Goal: Task Accomplishment & Management: Use online tool/utility

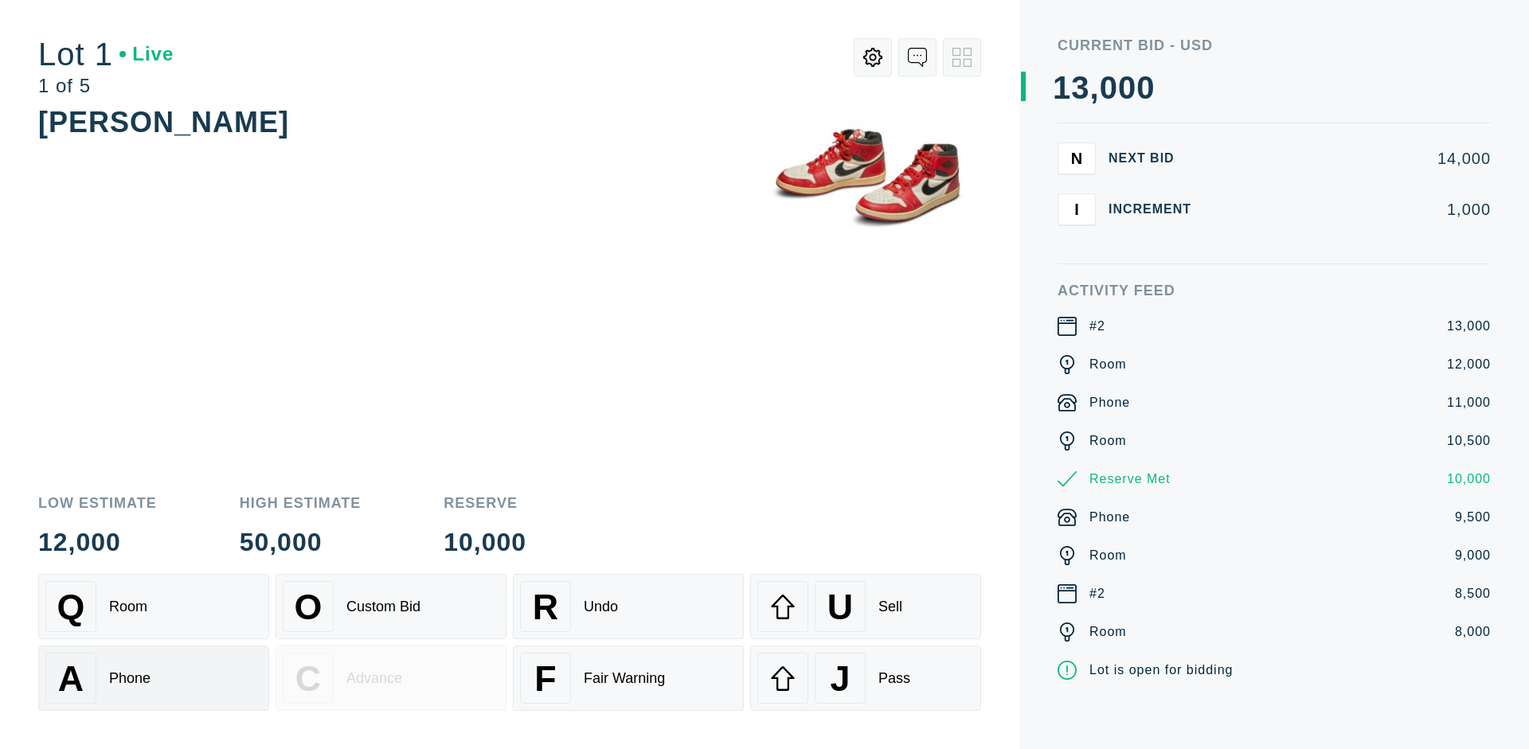
click at [154, 678] on div "A Phone" at bounding box center [153, 678] width 217 height 51
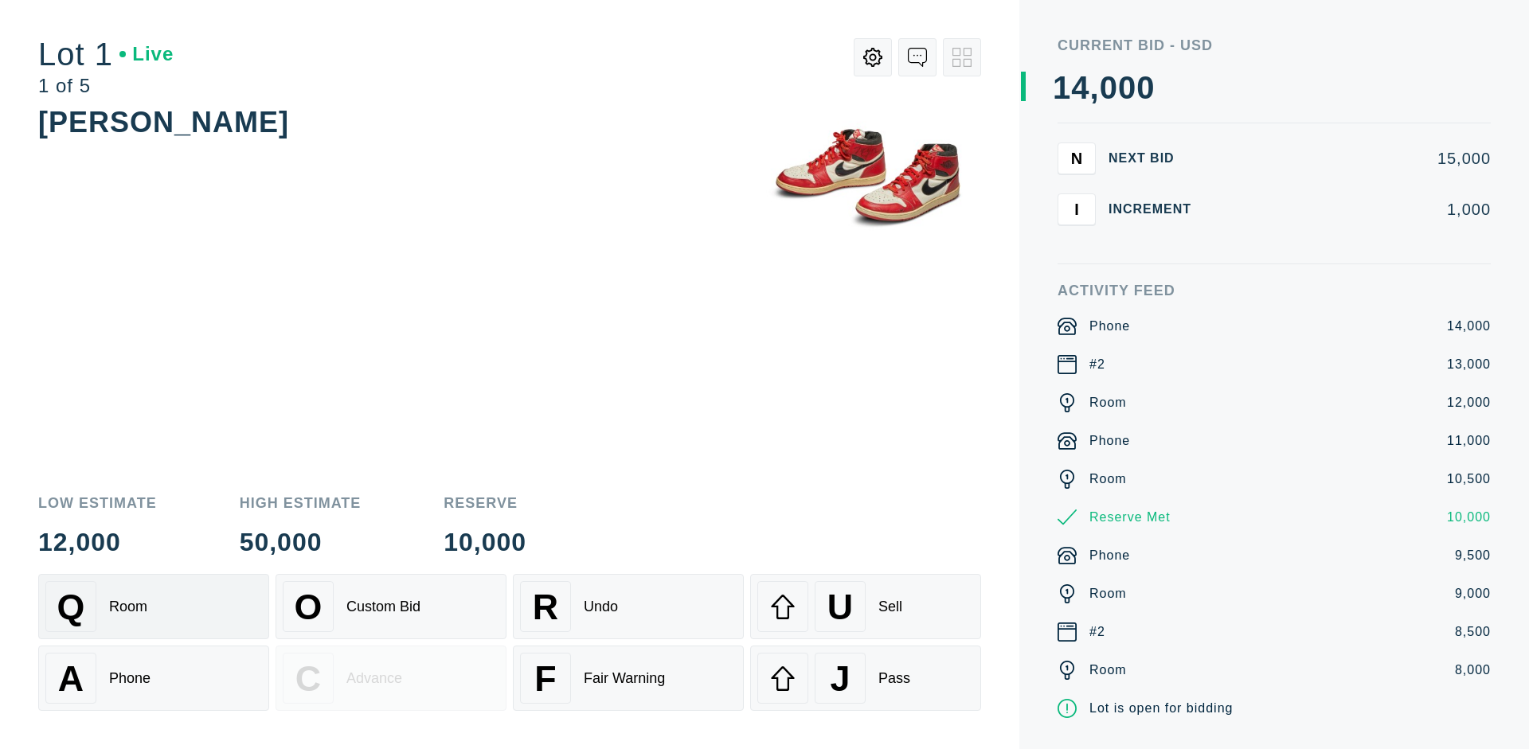
click at [154, 607] on div "Q Room" at bounding box center [153, 606] width 217 height 51
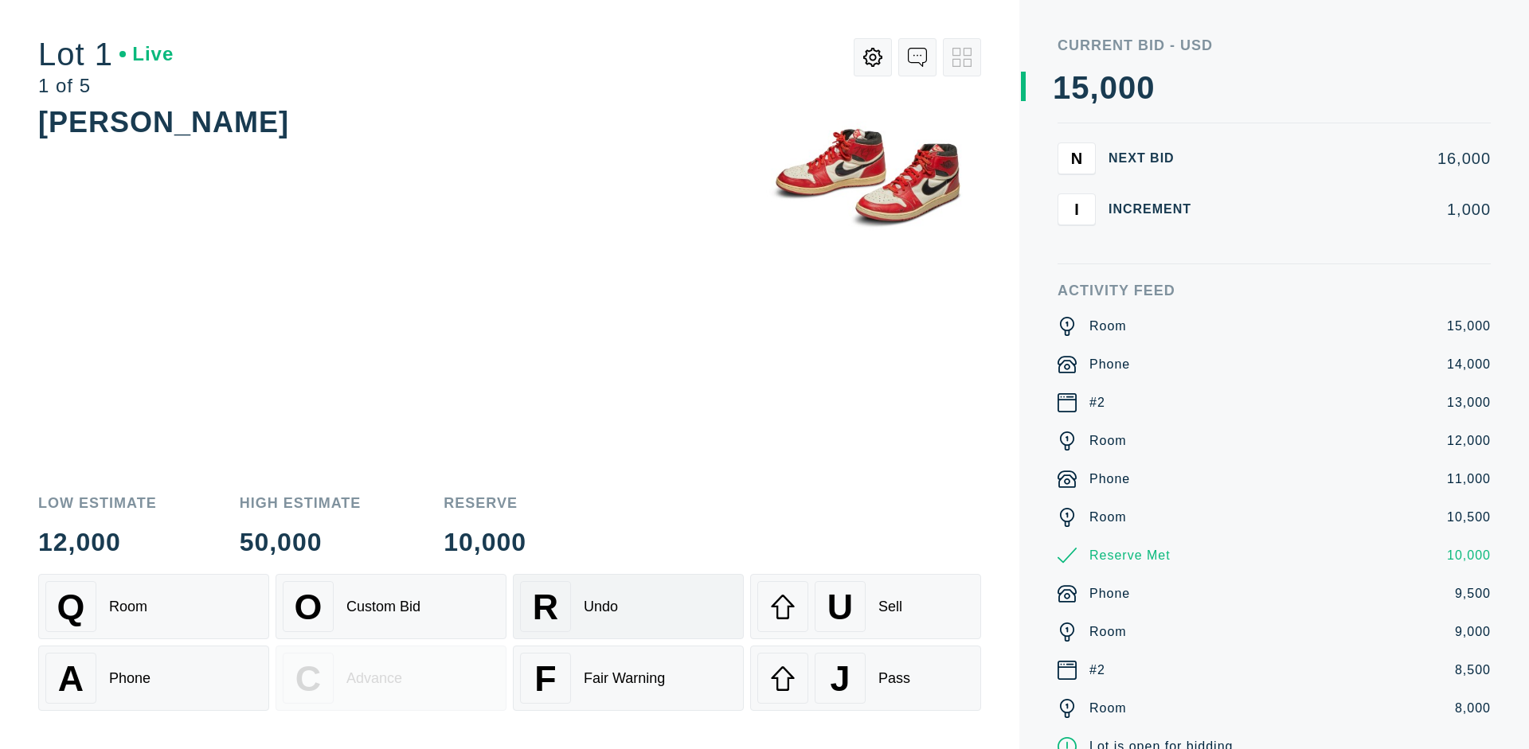
click at [628, 607] on div "R Undo" at bounding box center [628, 606] width 217 height 51
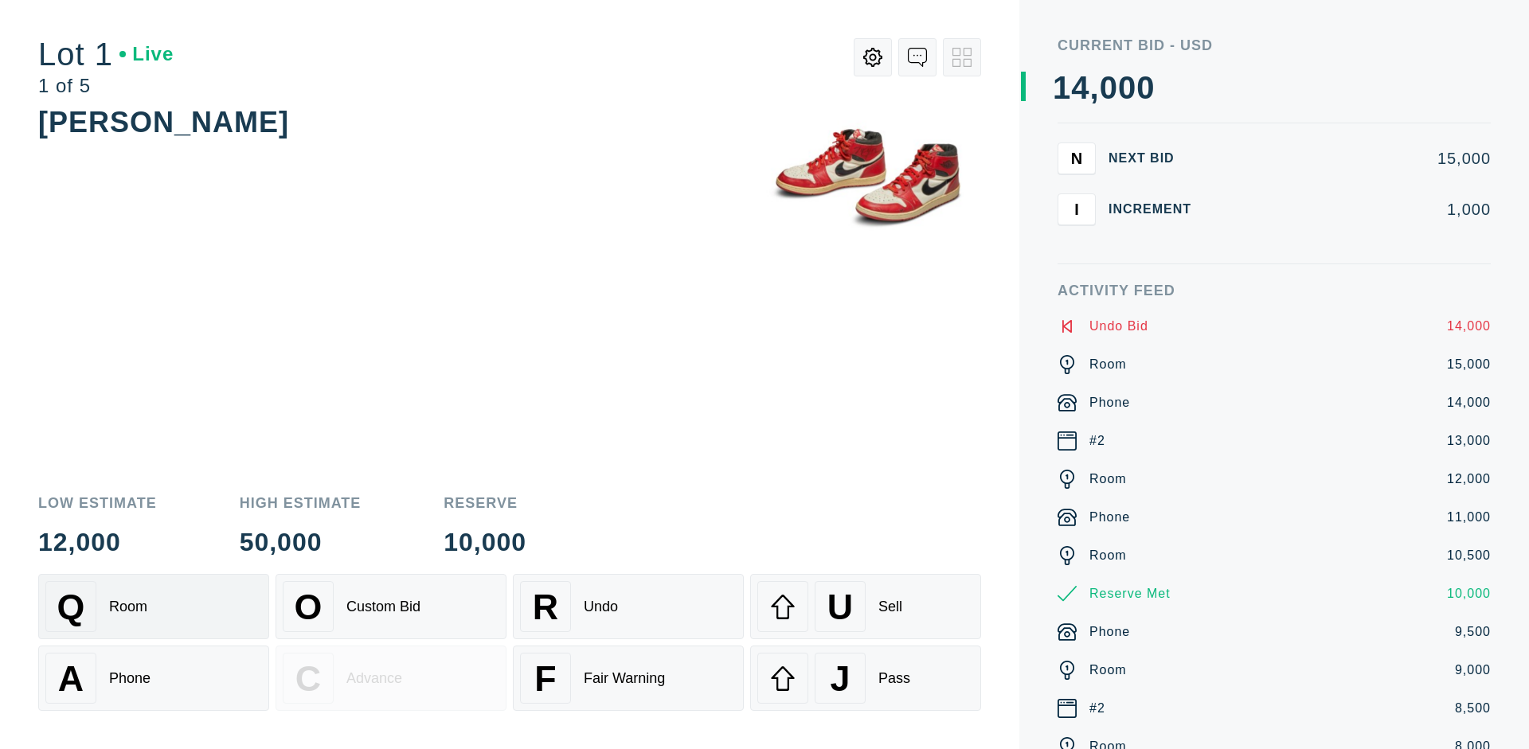
click at [154, 607] on div "Q Room" at bounding box center [153, 606] width 217 height 51
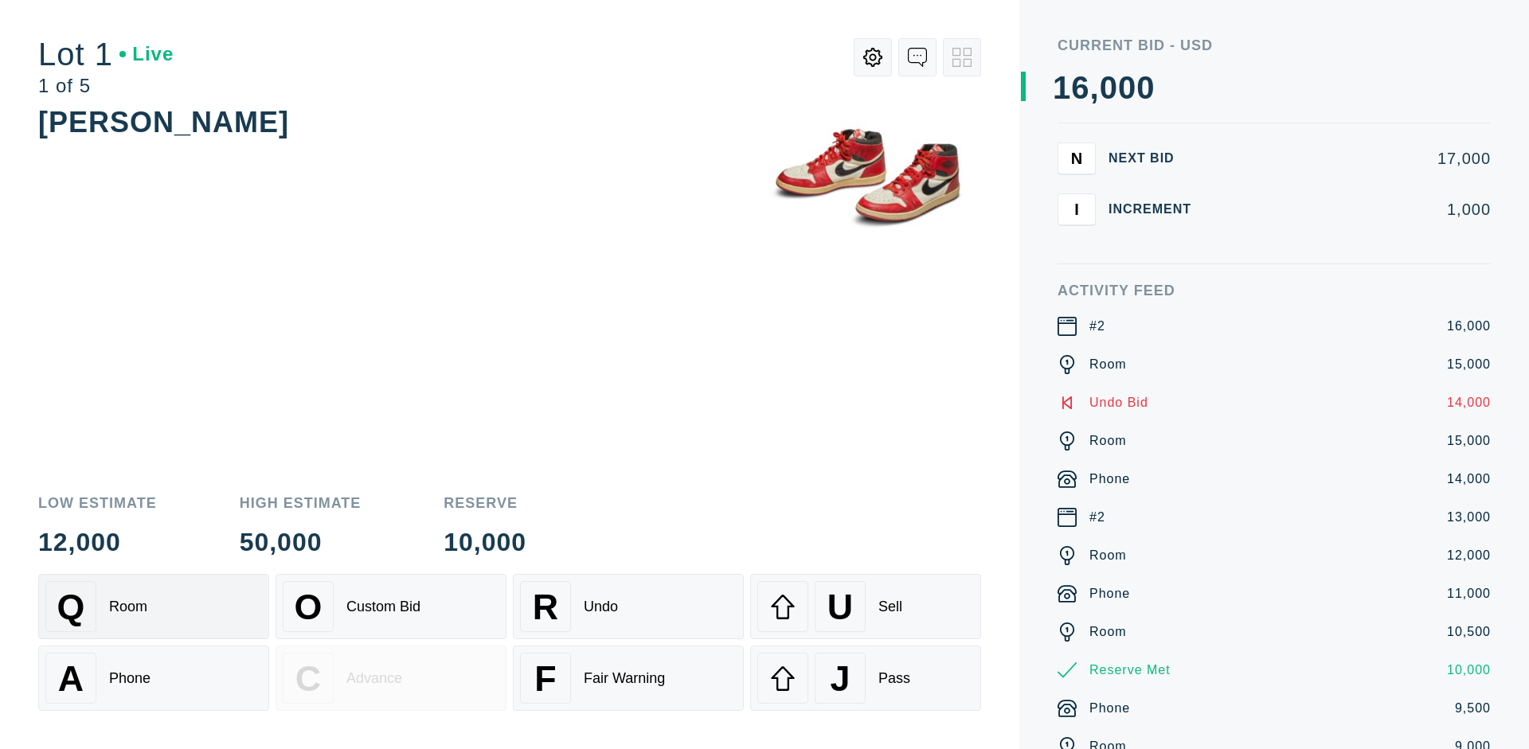
click at [154, 678] on div "A Phone" at bounding box center [153, 678] width 217 height 51
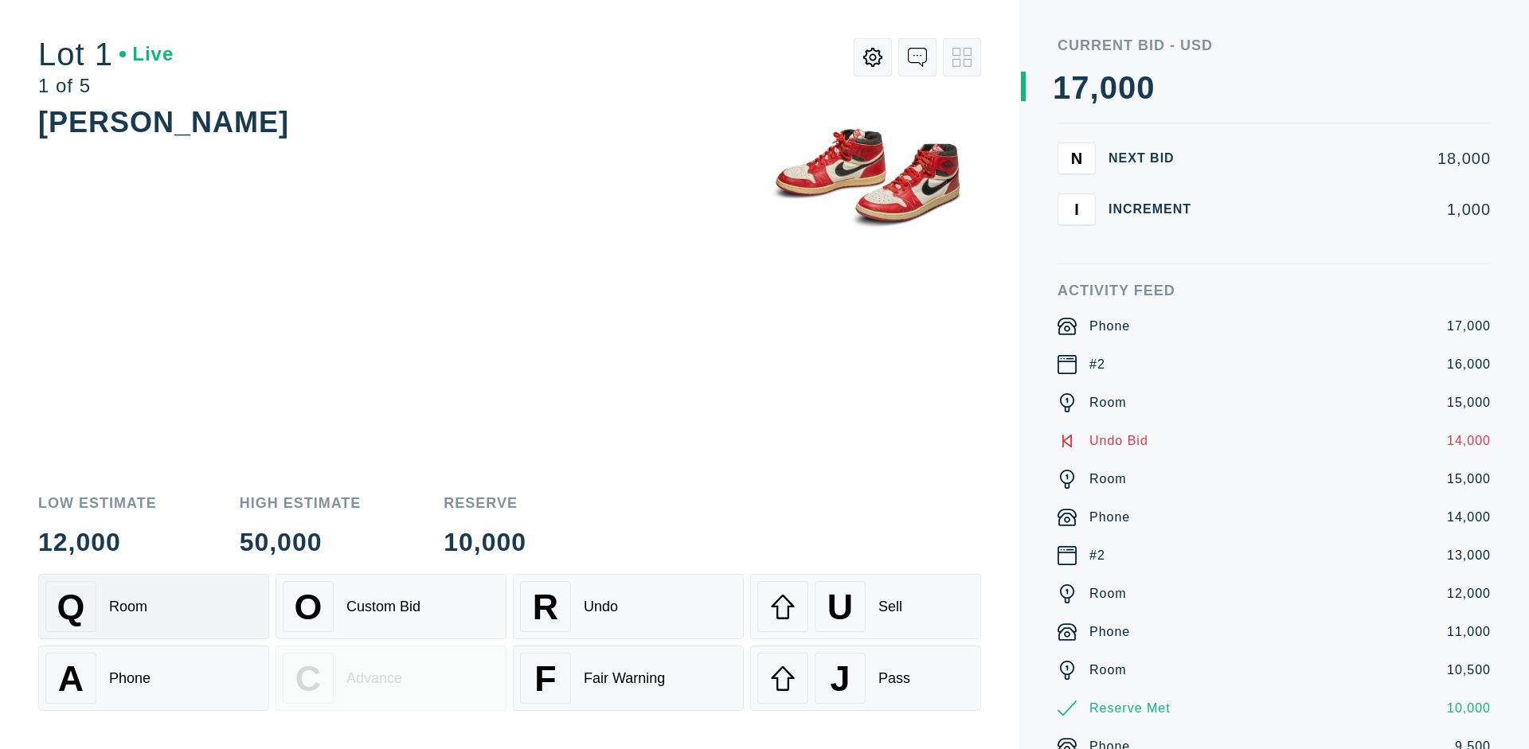
click at [154, 607] on div "Q Room" at bounding box center [153, 606] width 217 height 51
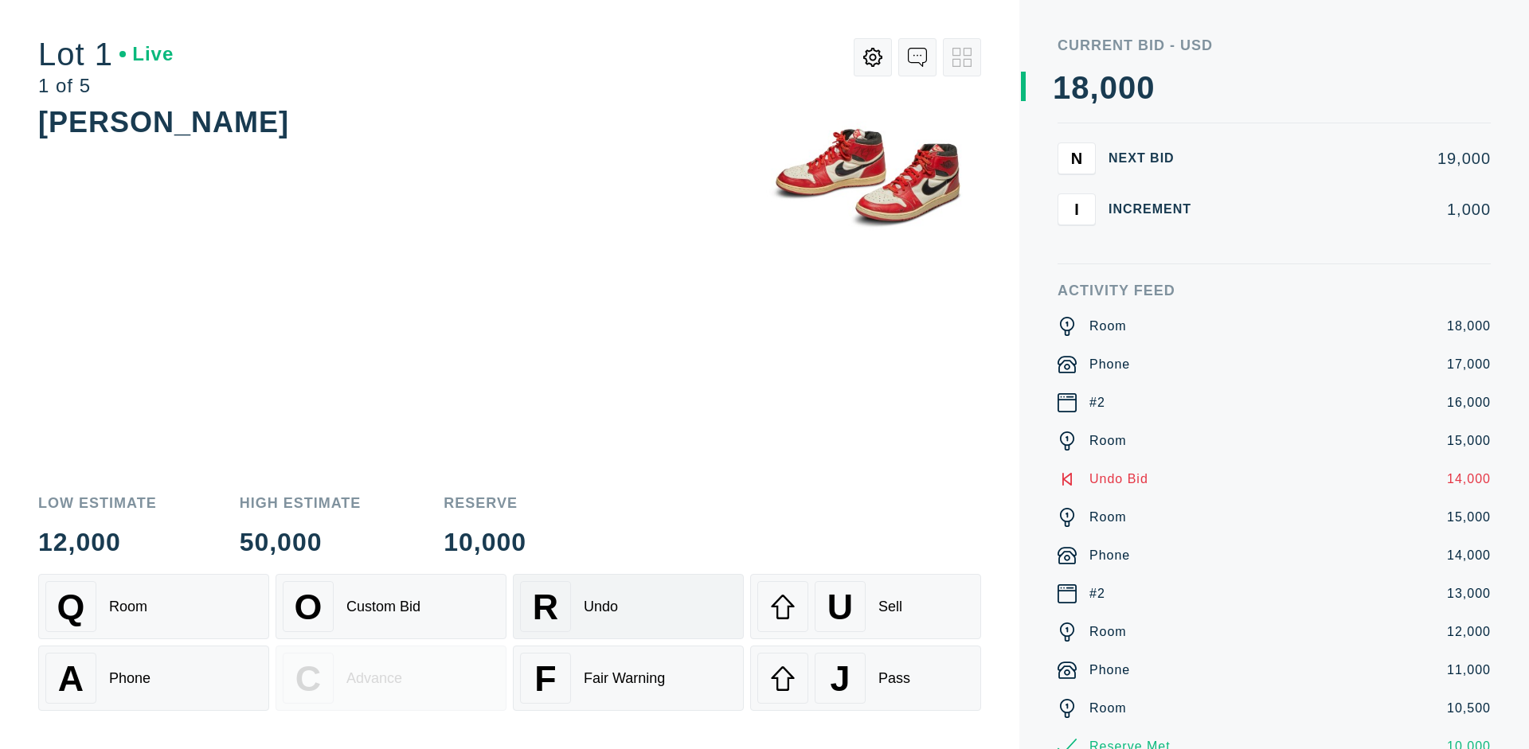
click at [628, 607] on div "R Undo" at bounding box center [628, 606] width 217 height 51
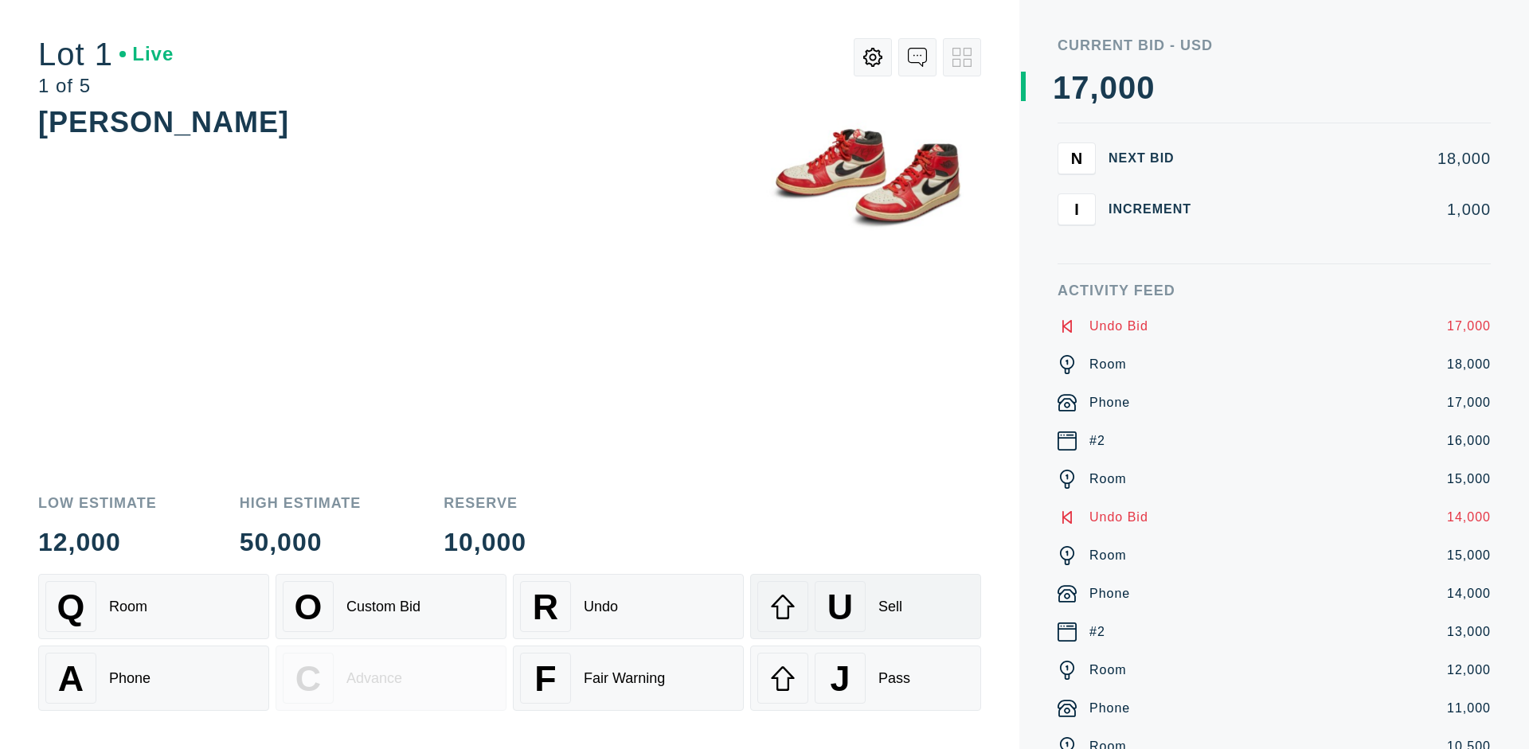
click at [866, 607] on div "U Sell" at bounding box center [865, 606] width 217 height 51
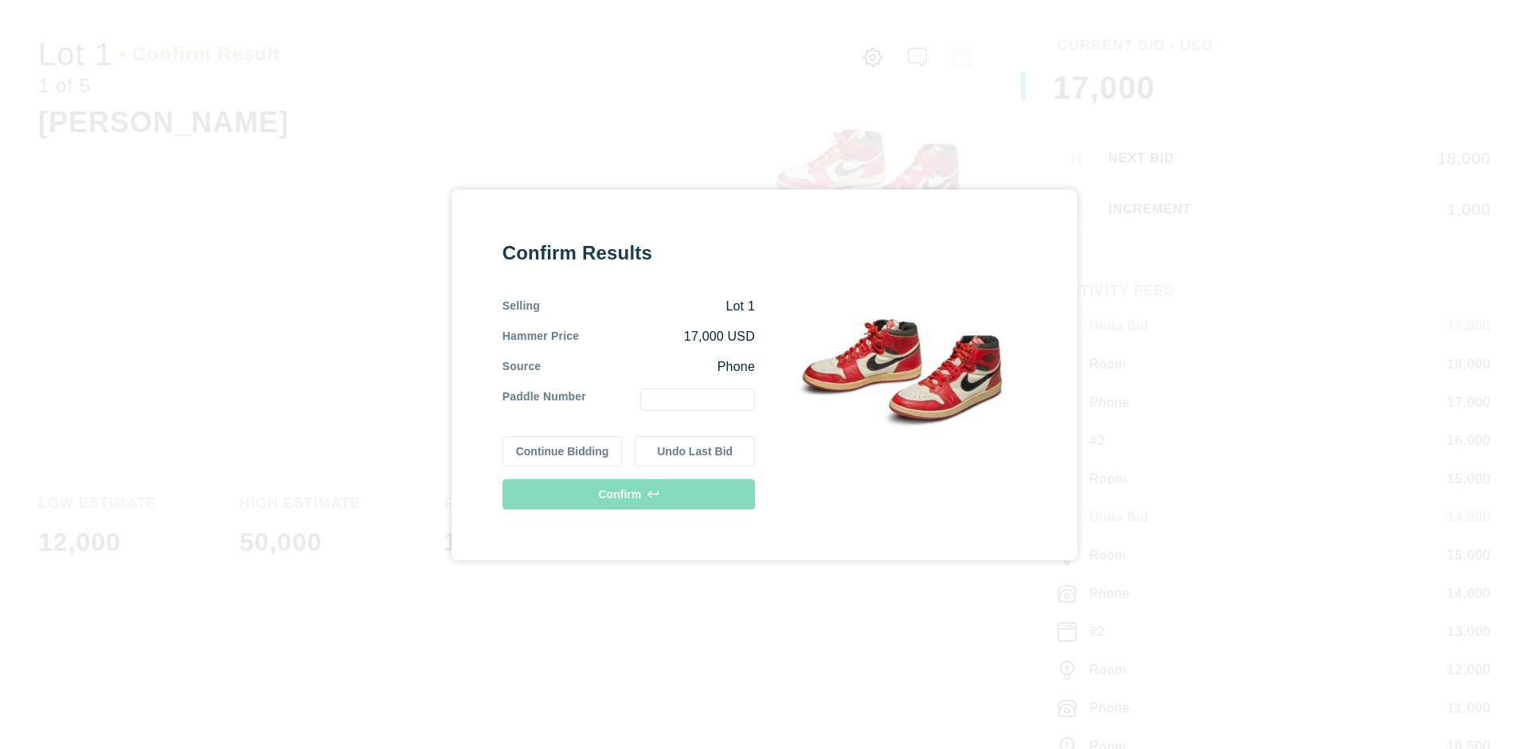
click at [563, 451] on button "Continue Bidding" at bounding box center [562, 451] width 120 height 30
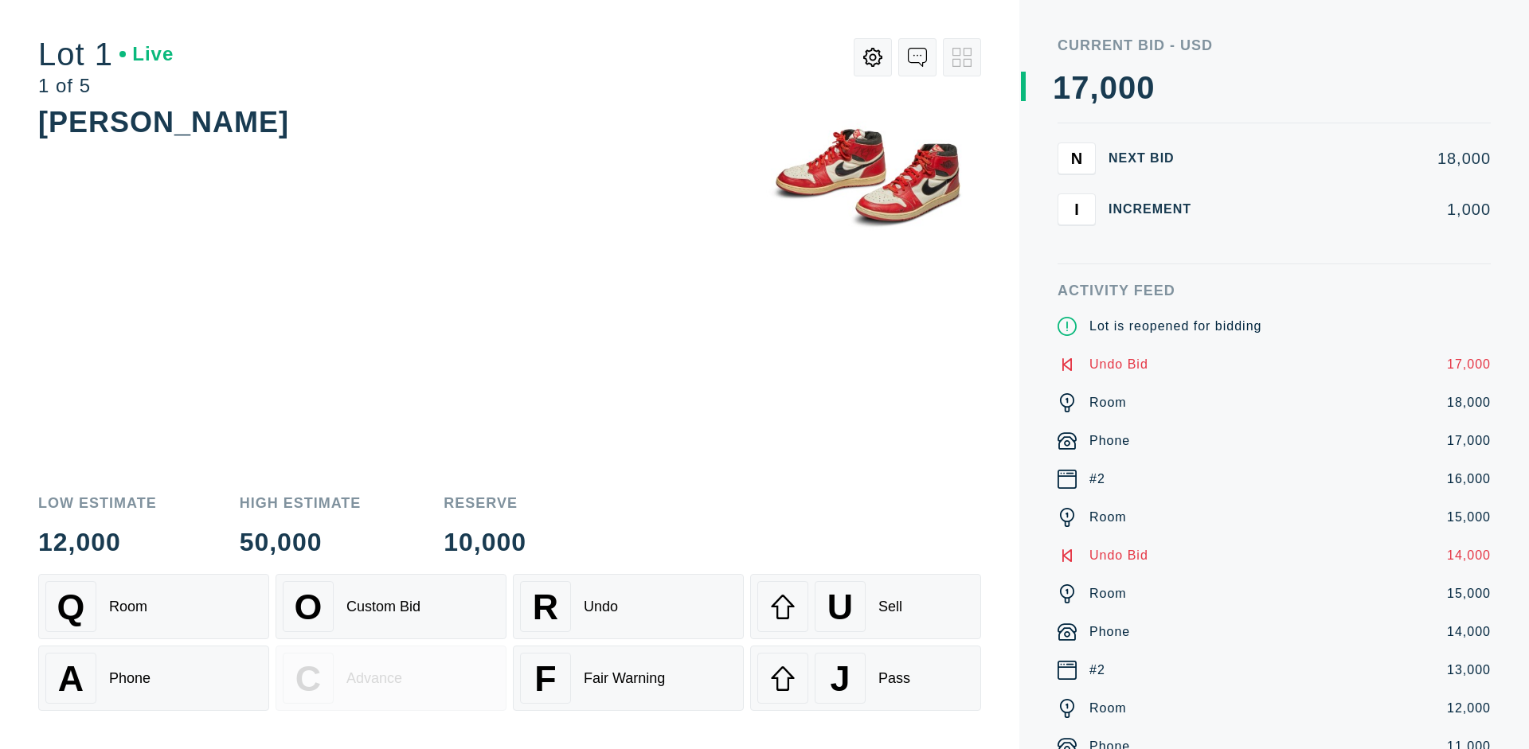
click at [866, 607] on div "U Sell" at bounding box center [865, 606] width 217 height 51
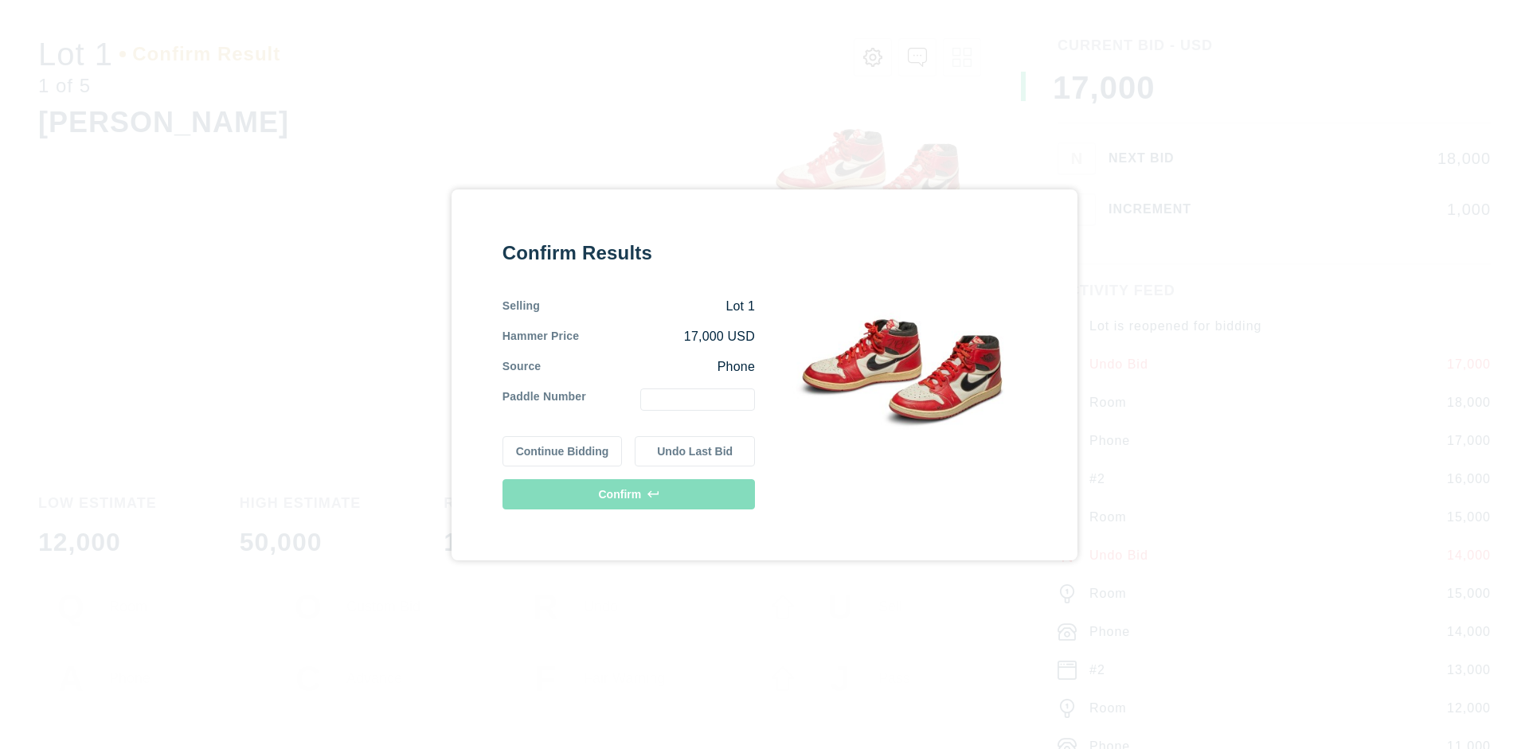
click at [695, 451] on button "Undo Last Bid" at bounding box center [695, 451] width 120 height 30
click at [563, 448] on button "Continue Bidding" at bounding box center [562, 449] width 120 height 30
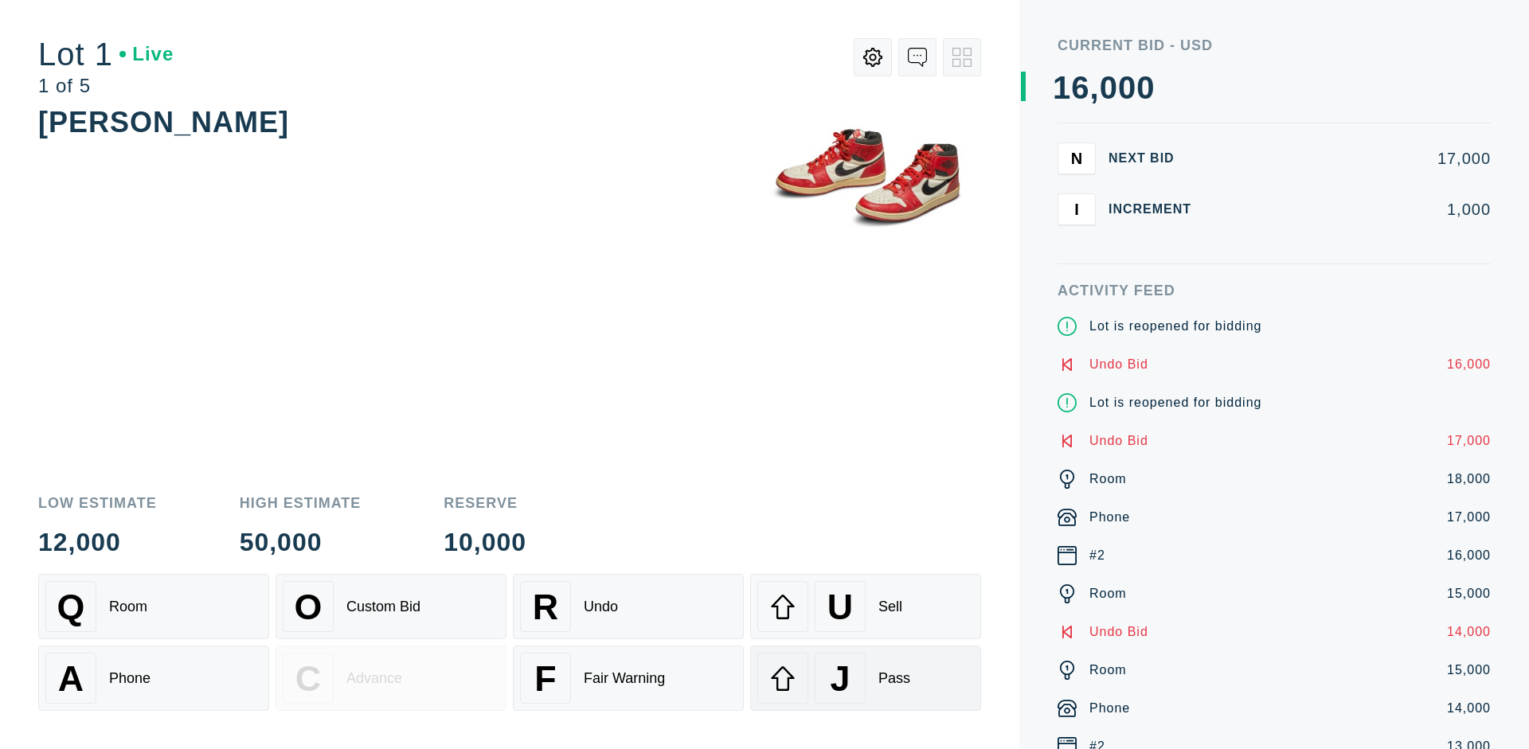
click at [866, 678] on div "J Pass" at bounding box center [865, 678] width 217 height 51
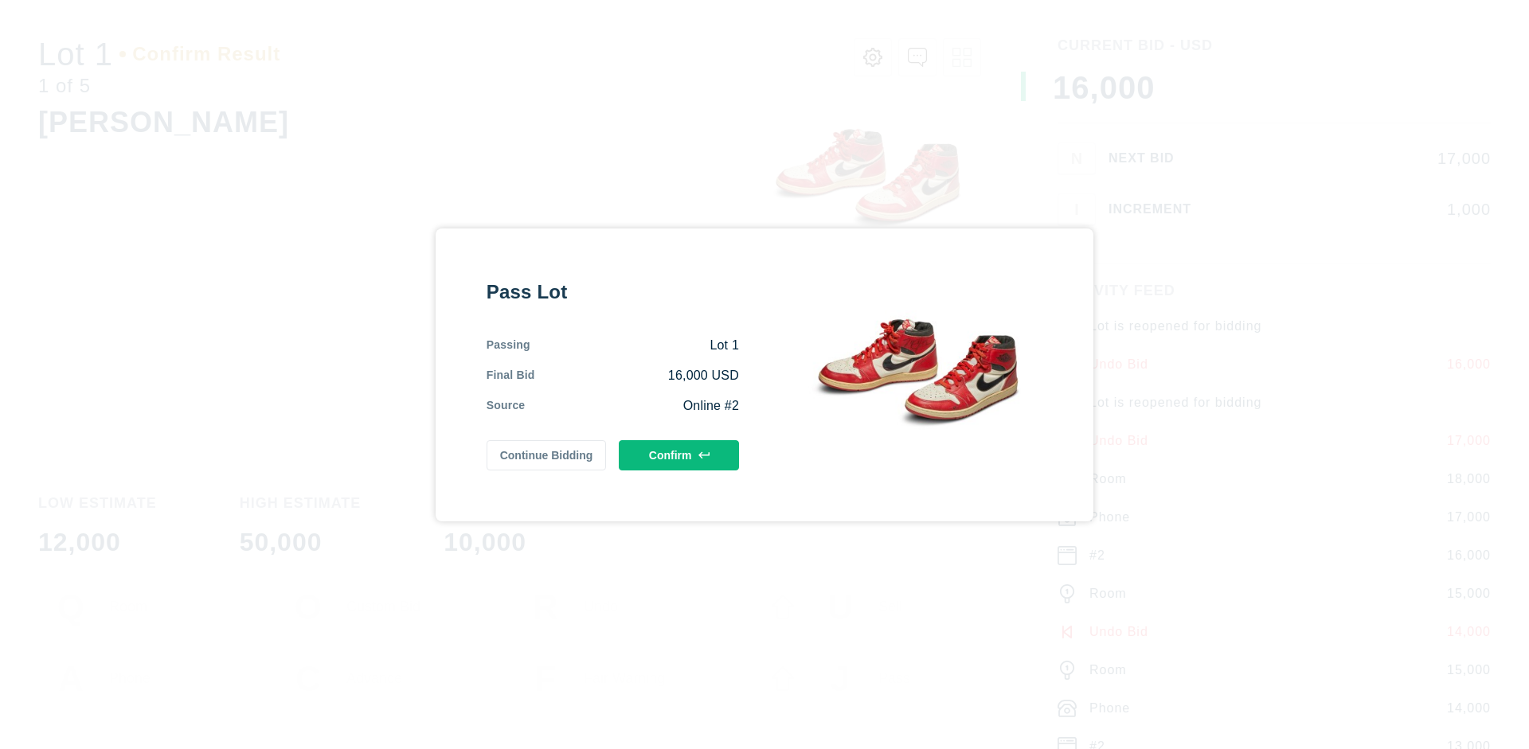
click at [679, 455] on button "Confirm" at bounding box center [679, 455] width 120 height 30
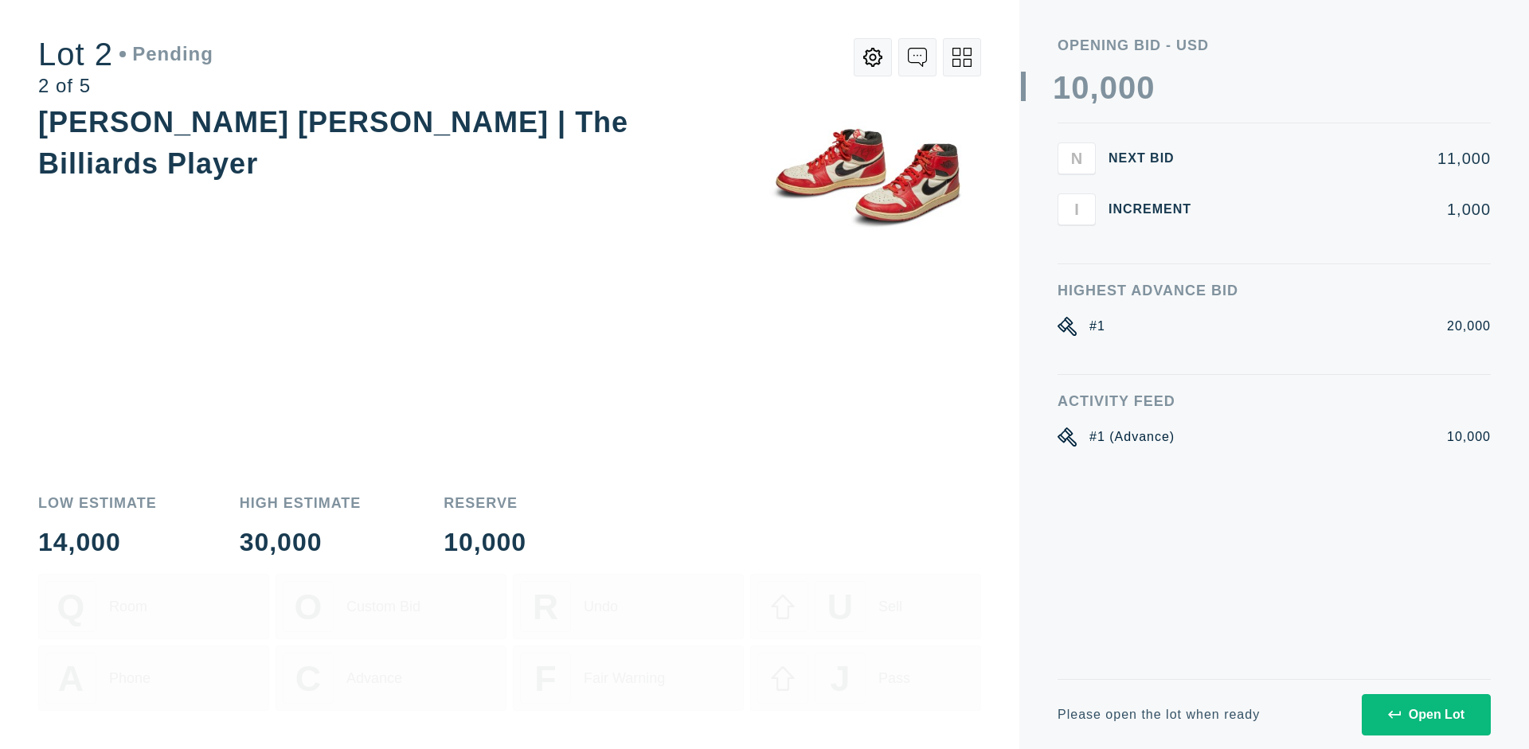
click at [1425, 714] on div "Open Lot" at bounding box center [1426, 715] width 76 height 14
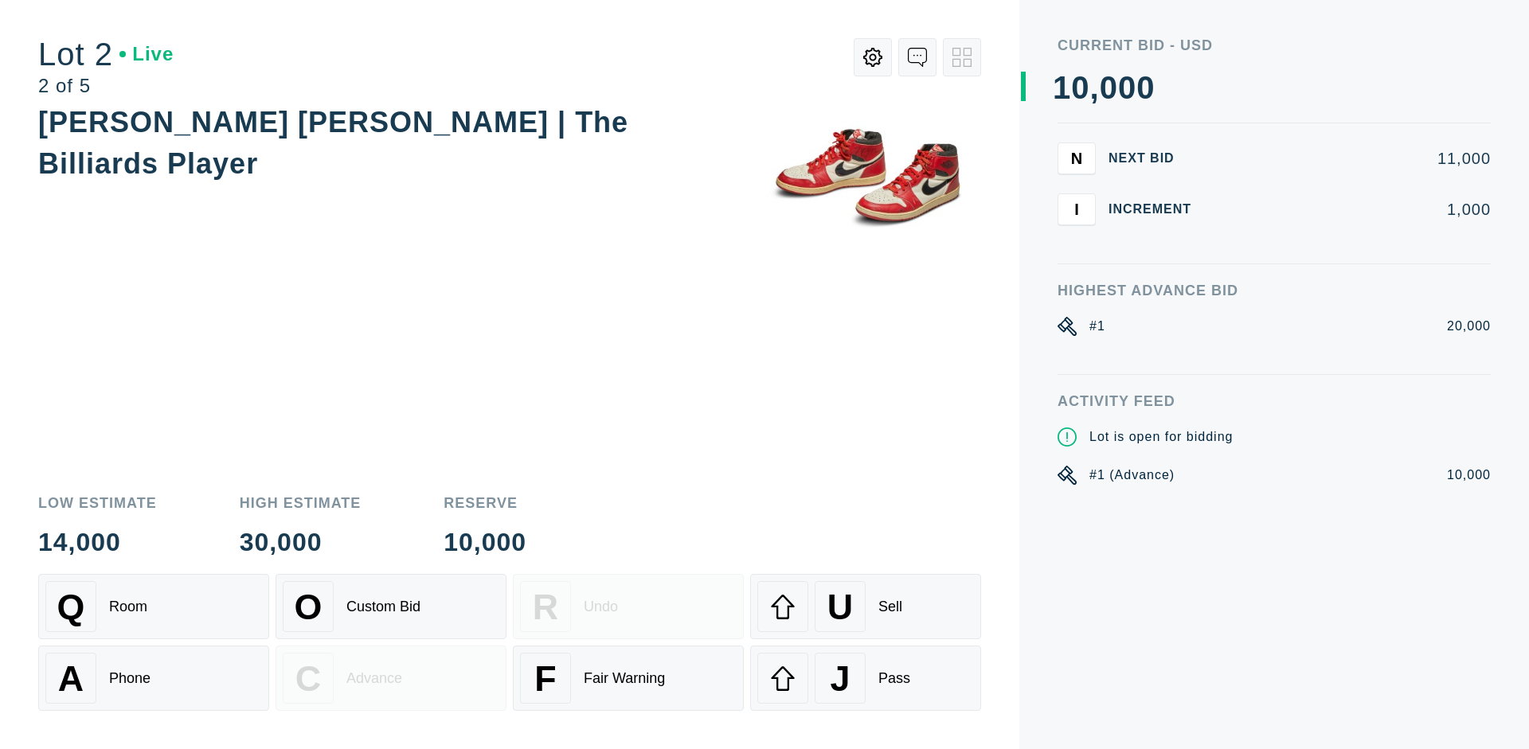
click at [154, 607] on div "Q Room" at bounding box center [153, 606] width 217 height 51
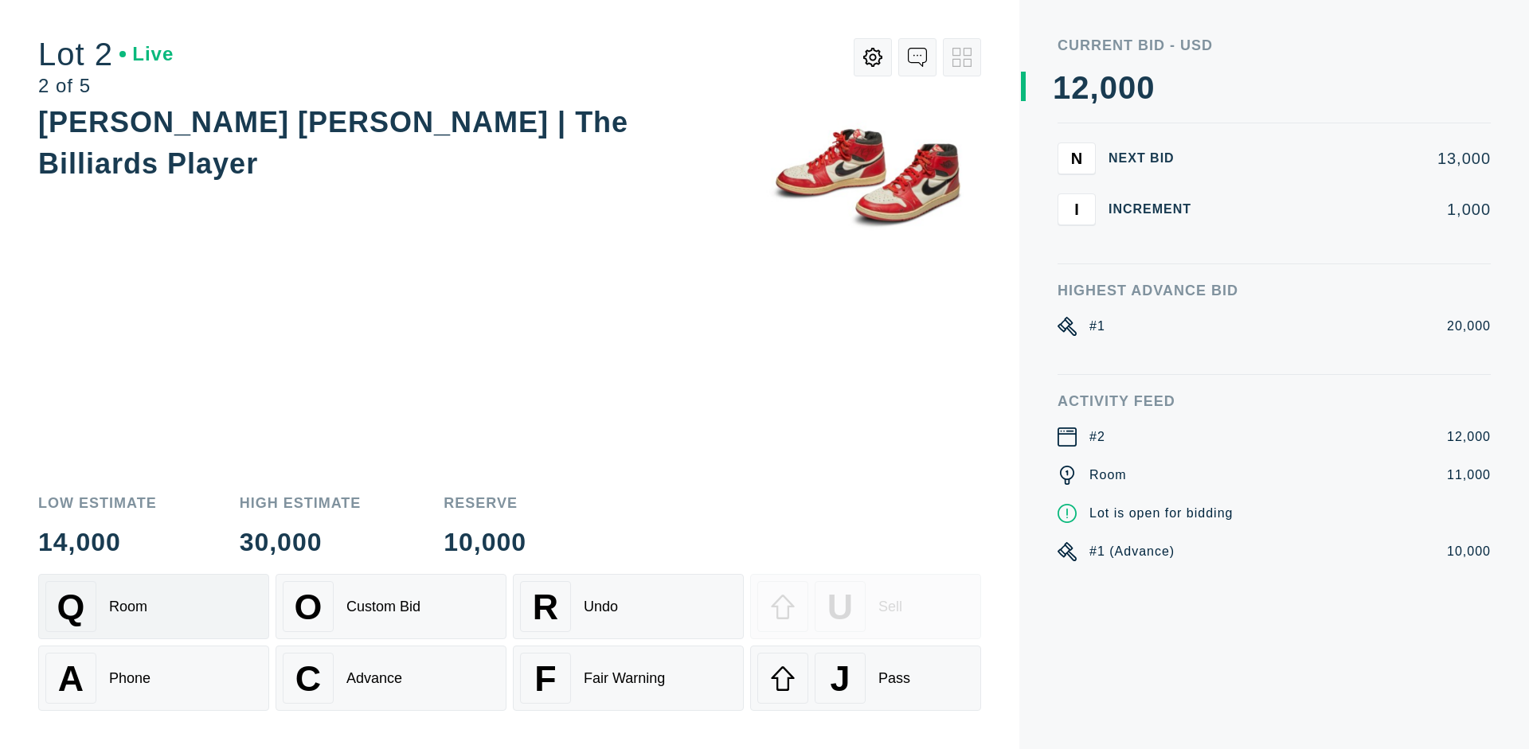
click at [391, 678] on div "Advance" at bounding box center [374, 678] width 56 height 17
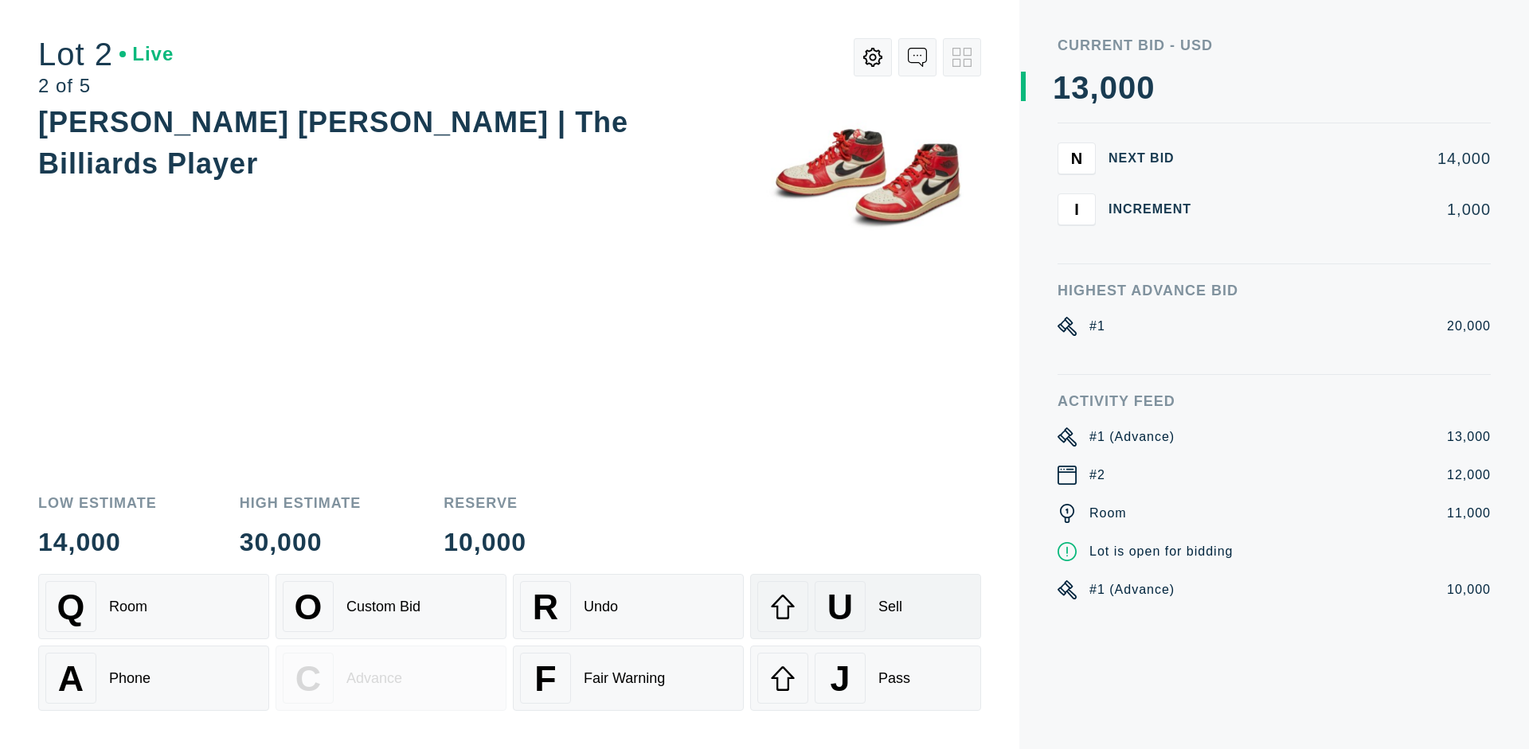
click at [866, 607] on div "U Sell" at bounding box center [865, 606] width 217 height 51
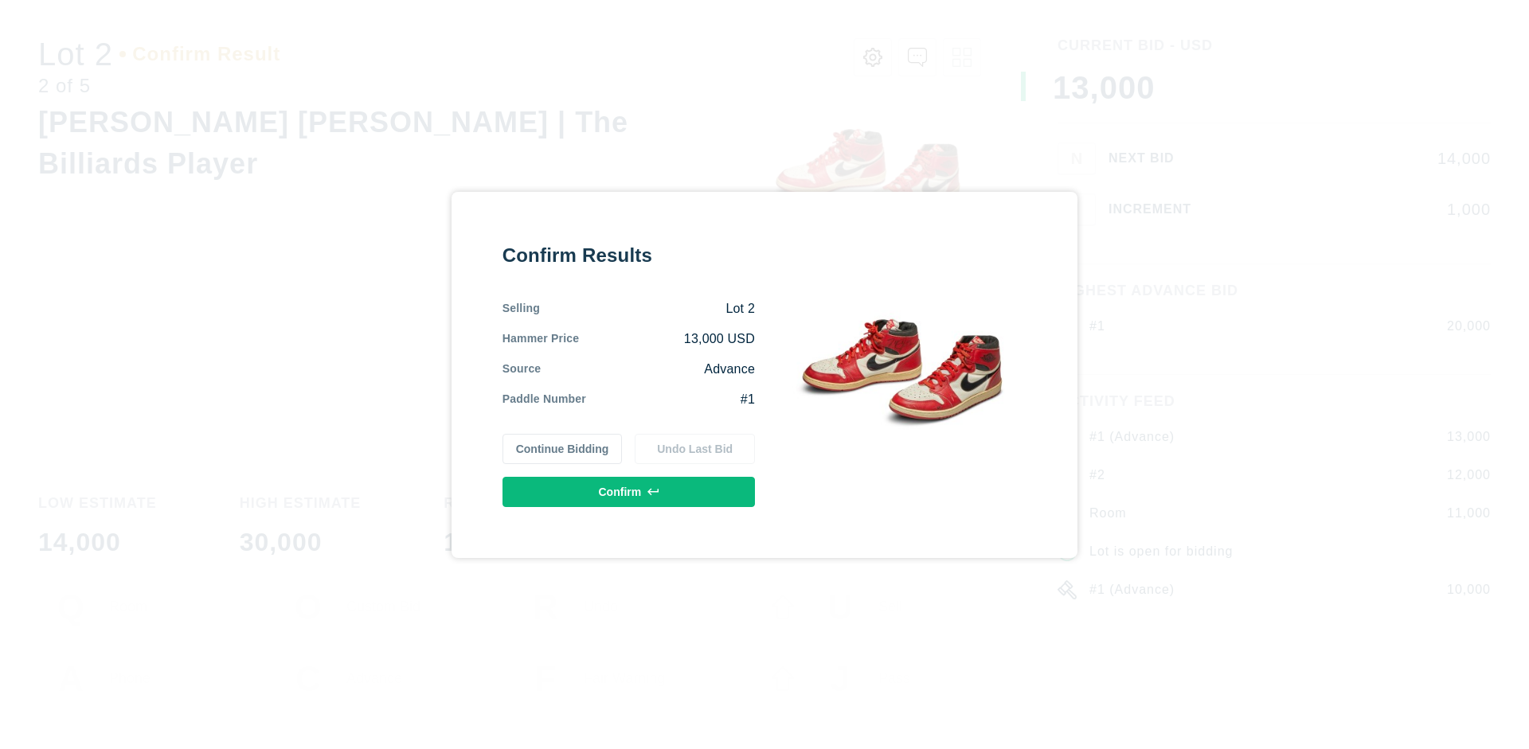
click at [629, 491] on button "Confirm" at bounding box center [628, 492] width 252 height 30
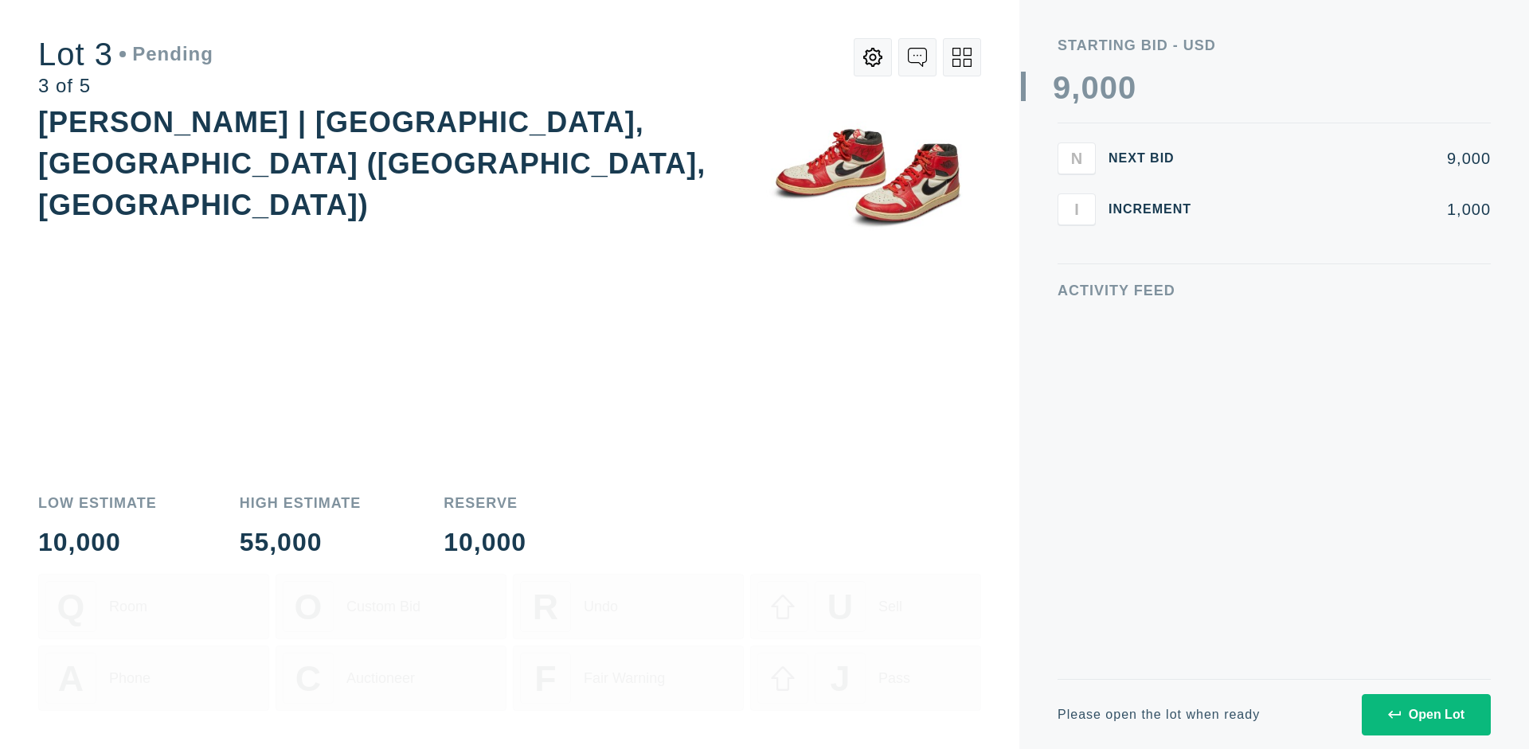
click at [1425, 714] on div "Open Lot" at bounding box center [1426, 715] width 76 height 14
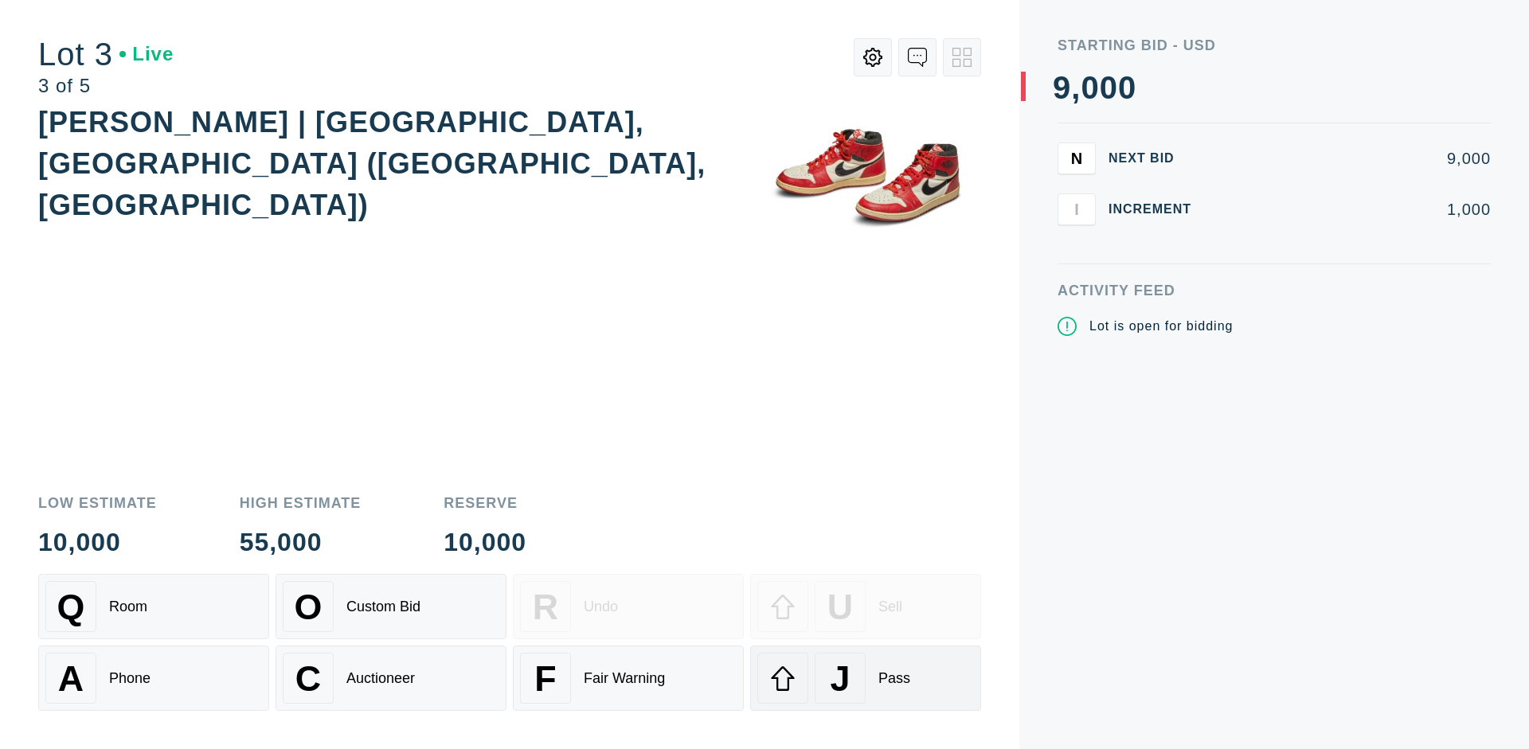
click at [866, 678] on div "J Pass" at bounding box center [865, 678] width 217 height 51
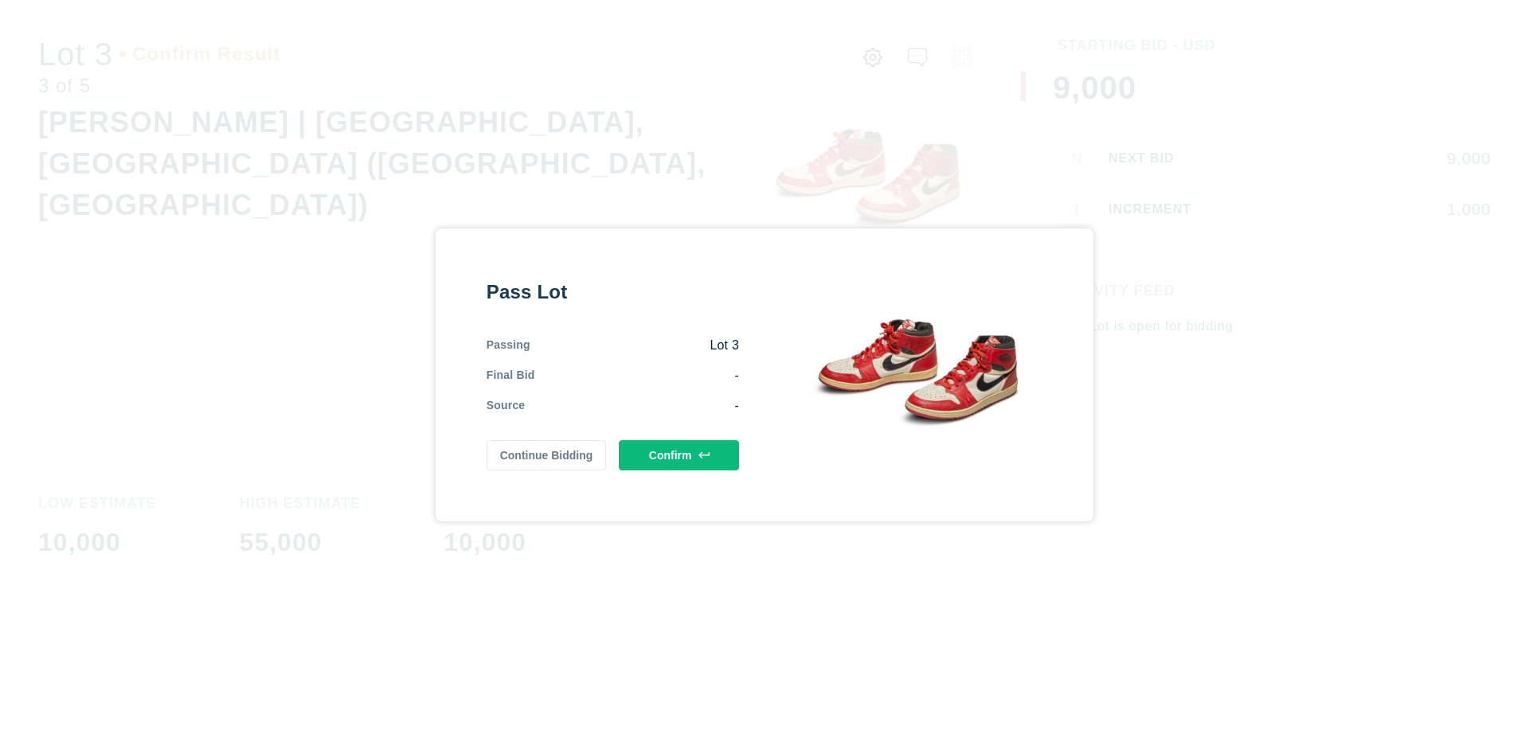
click at [679, 455] on button "Confirm" at bounding box center [679, 455] width 120 height 30
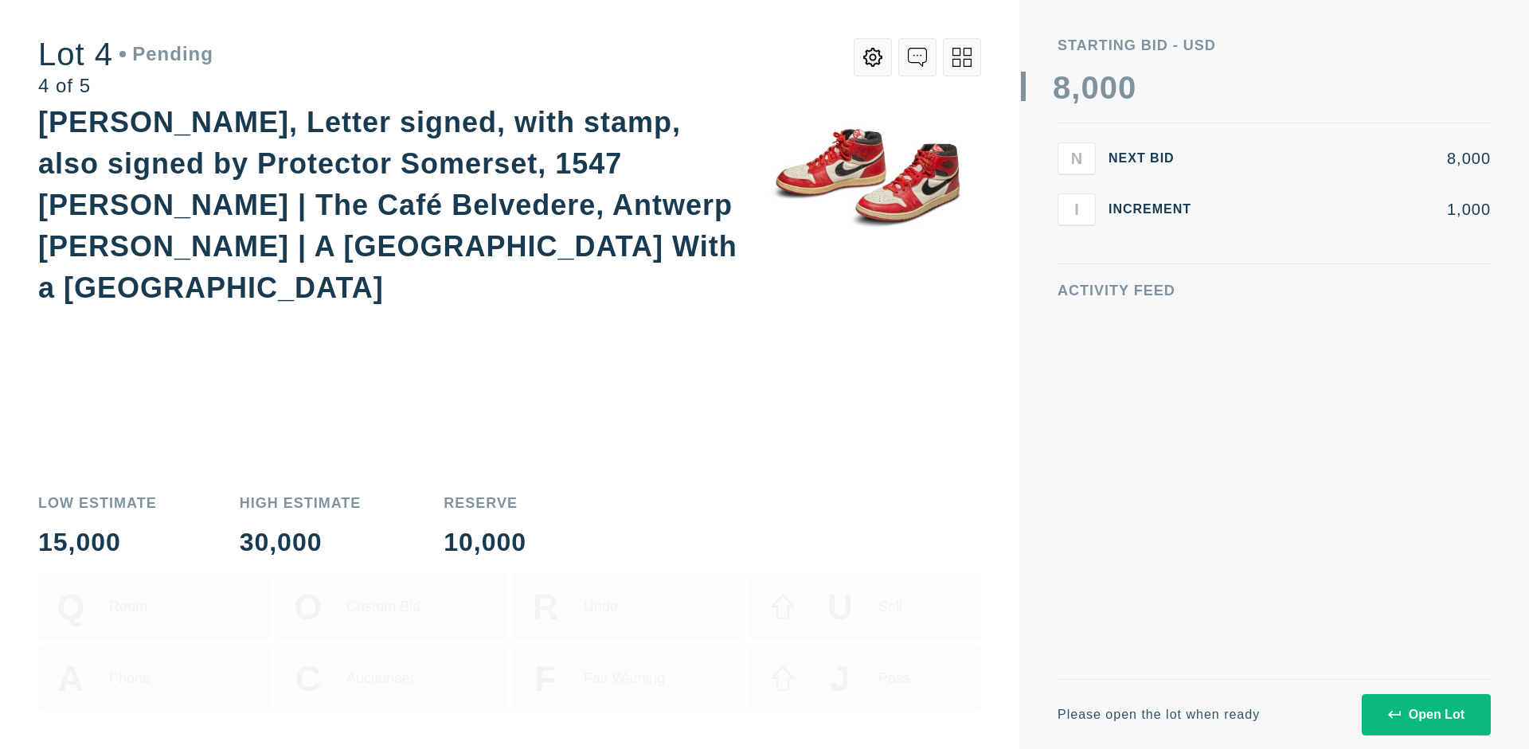
click at [1425, 714] on div "Open Lot" at bounding box center [1426, 715] width 76 height 14
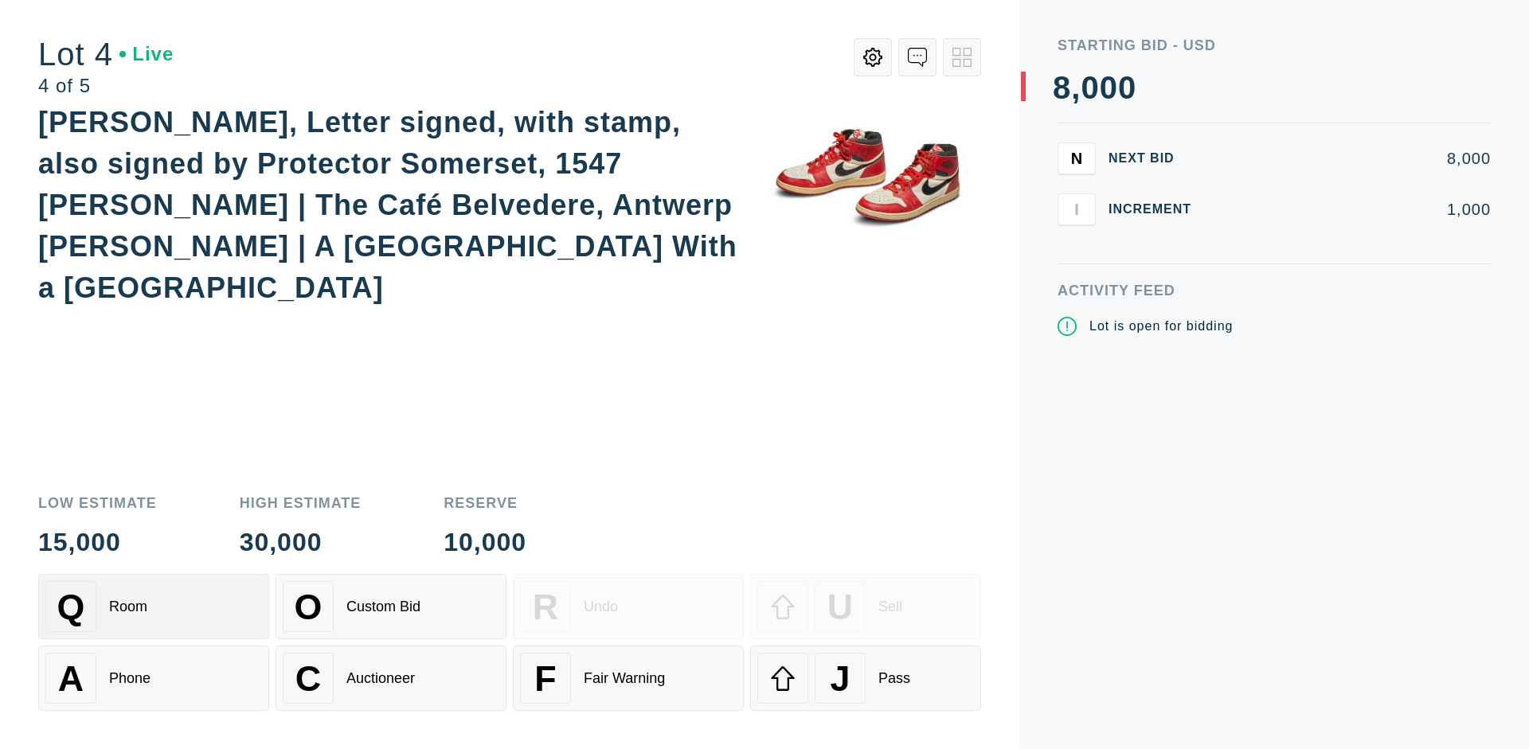
click at [154, 607] on div "Q Room" at bounding box center [153, 606] width 217 height 51
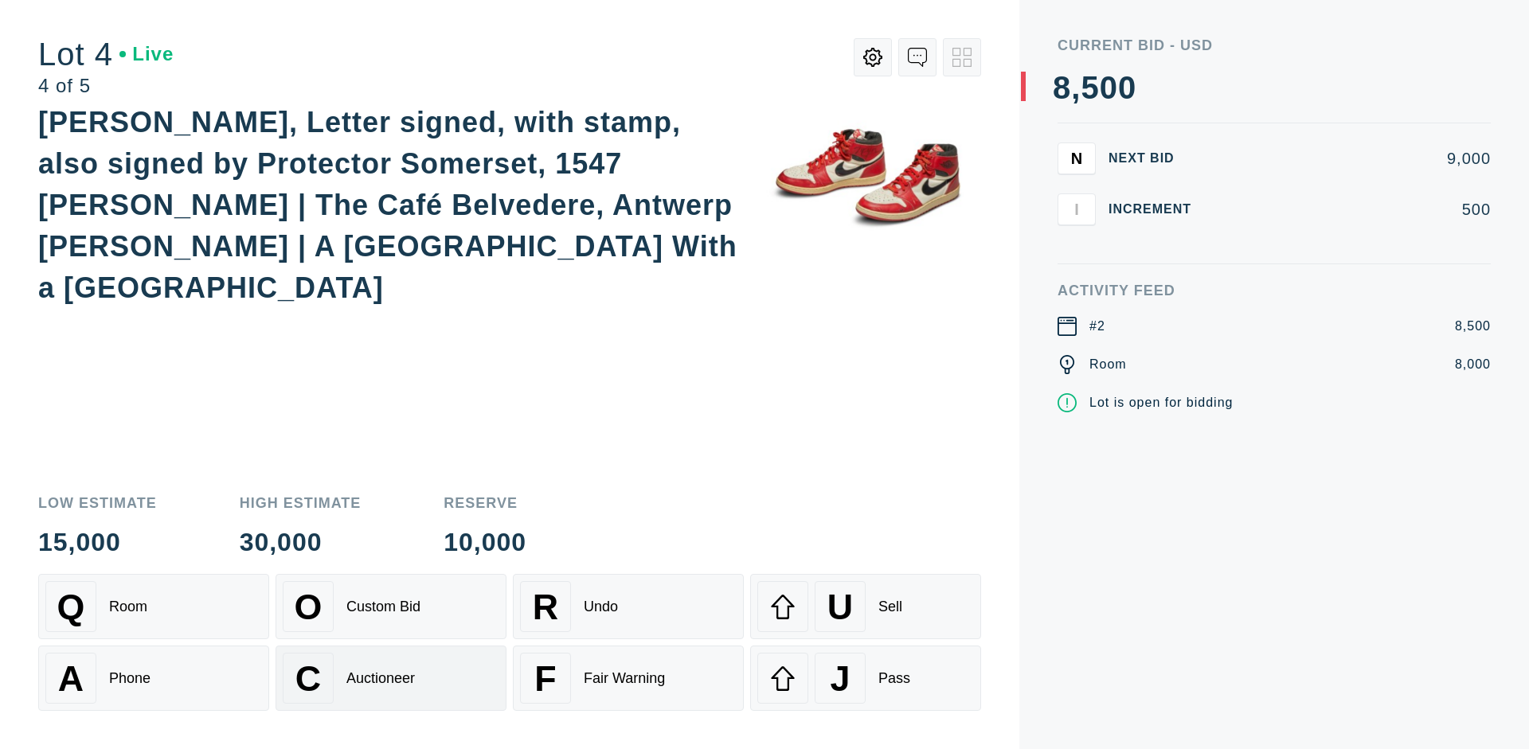
click at [391, 678] on div "Auctioneer" at bounding box center [380, 678] width 68 height 17
click at [866, 678] on div "J Pass" at bounding box center [865, 678] width 217 height 51
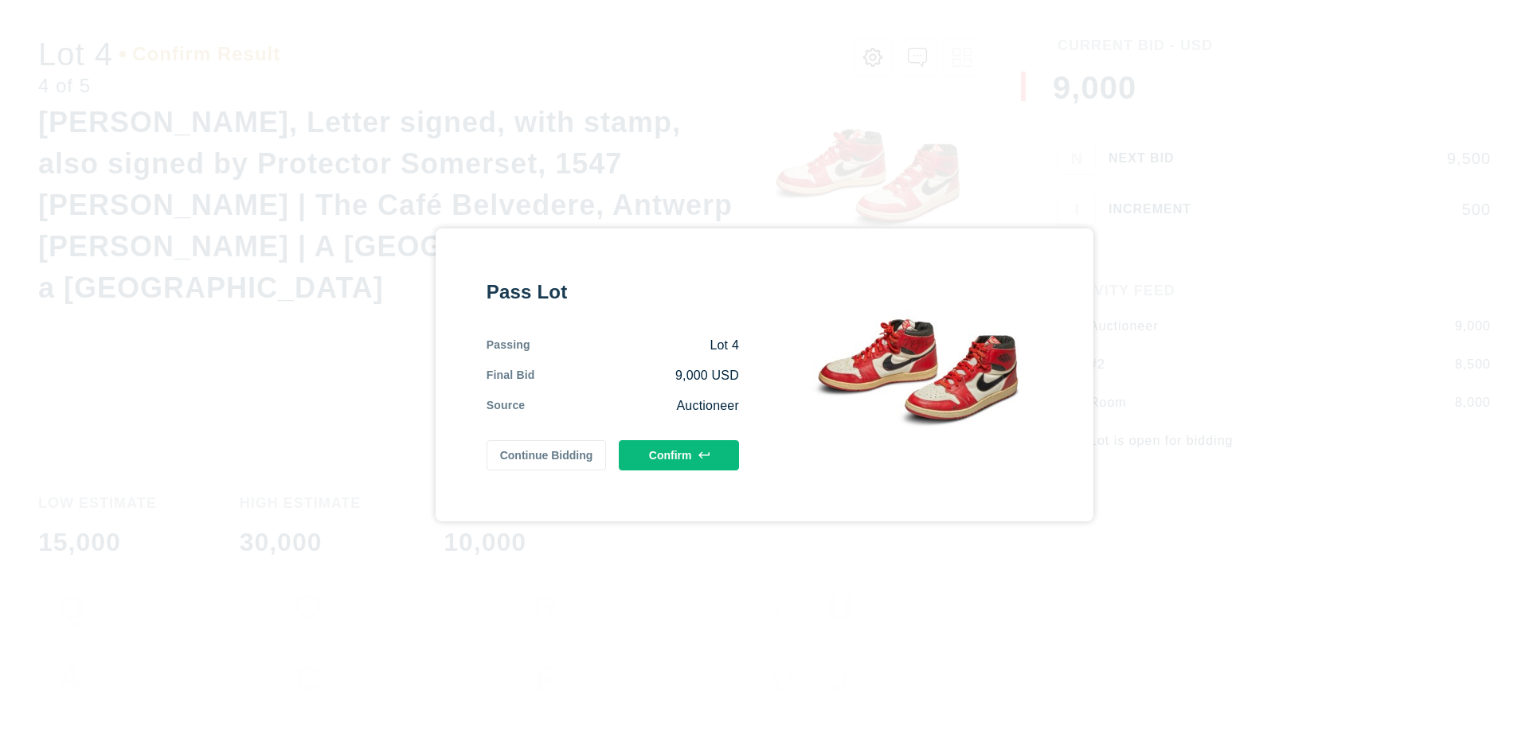
click at [679, 455] on button "Confirm" at bounding box center [679, 455] width 120 height 30
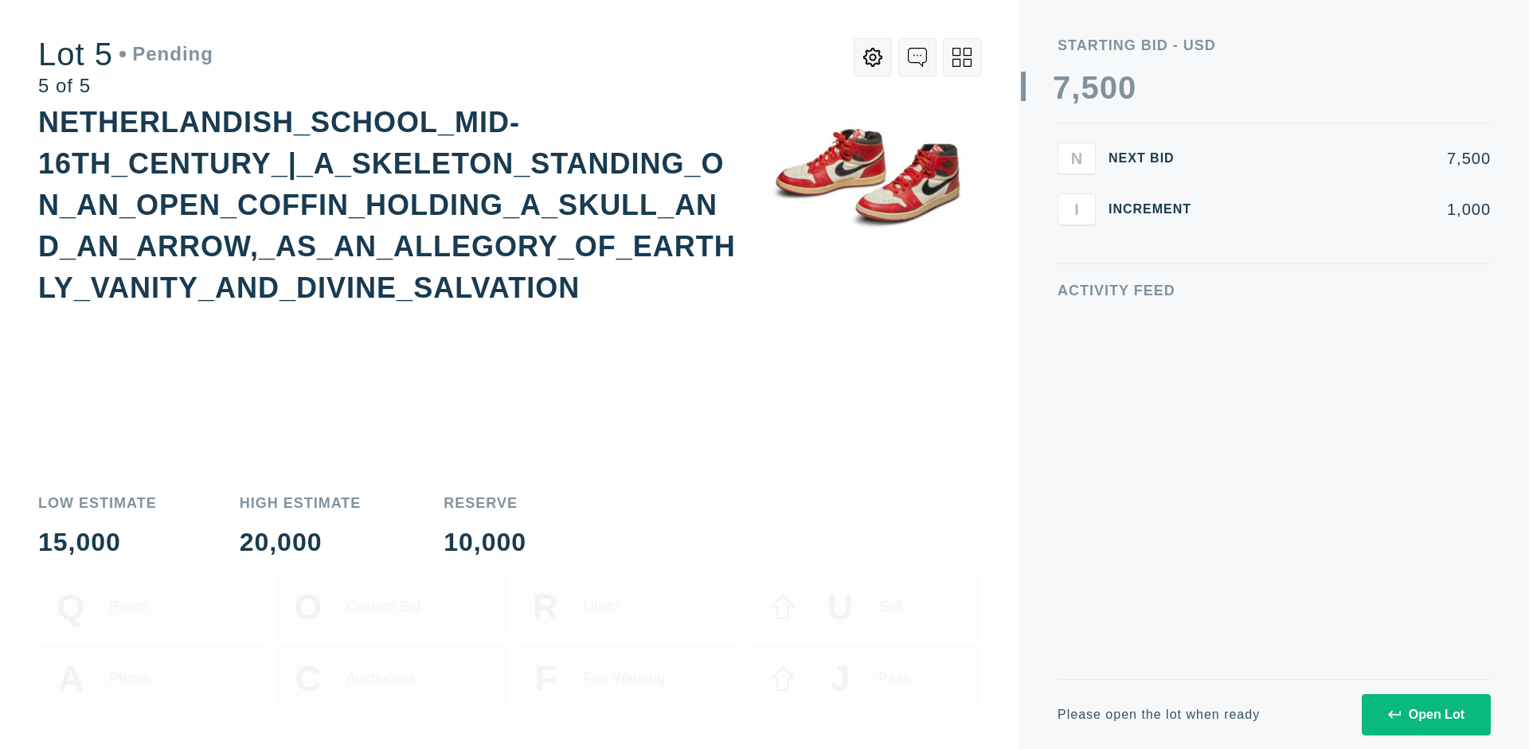
click at [1425, 714] on div "Open Lot" at bounding box center [1426, 715] width 76 height 14
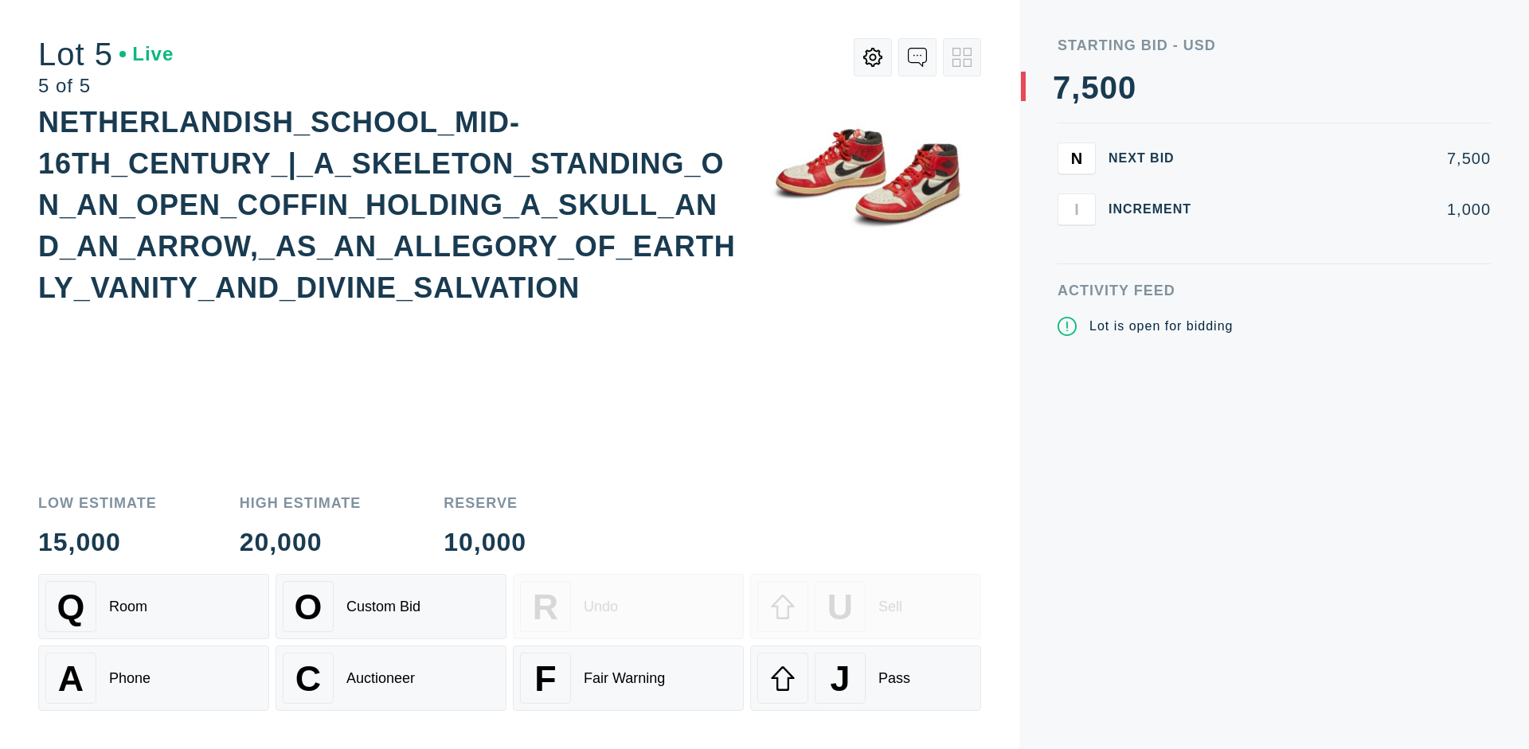
click at [154, 607] on div "Q Room" at bounding box center [153, 606] width 217 height 51
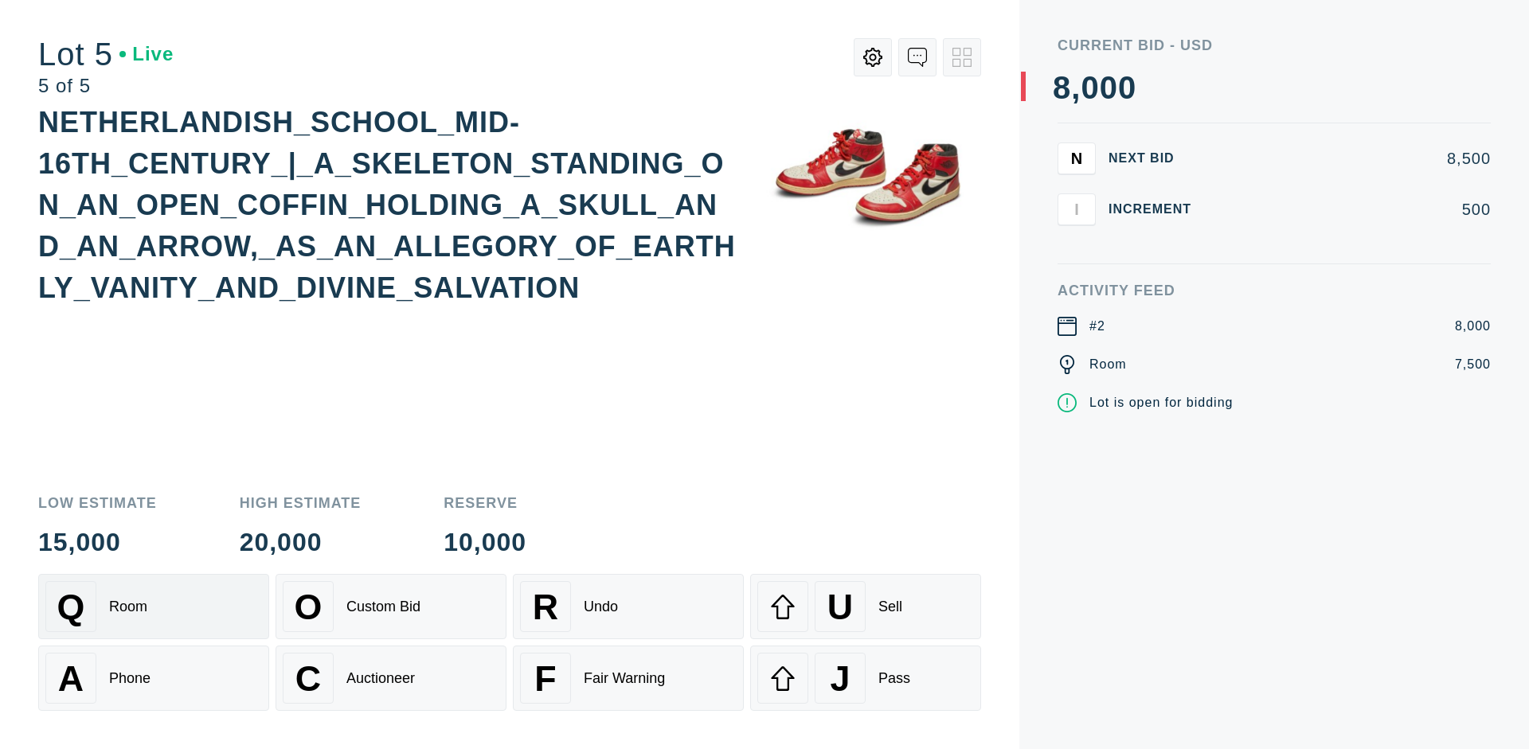
click at [154, 607] on div "Q Room" at bounding box center [153, 606] width 217 height 51
click at [866, 607] on div "U Sell" at bounding box center [865, 606] width 217 height 51
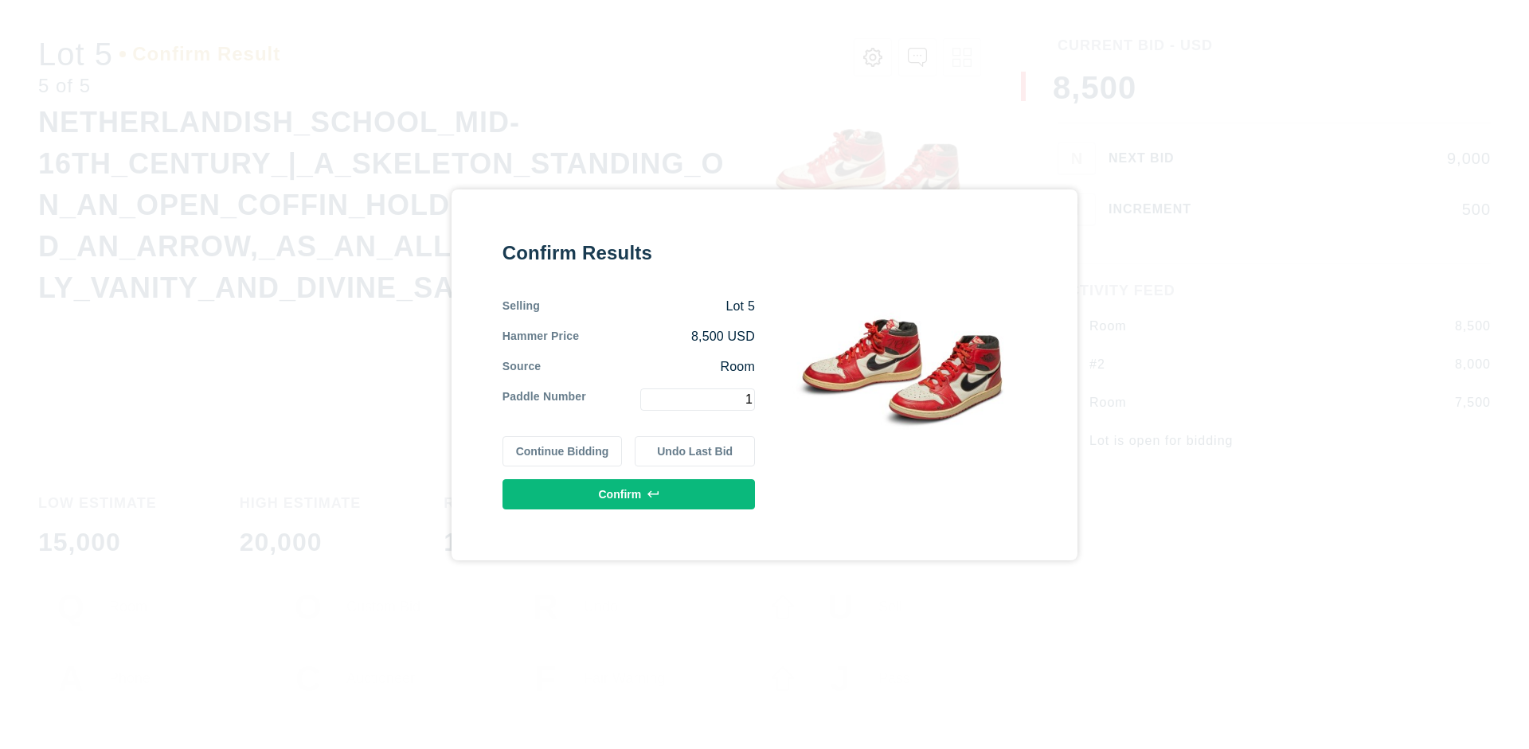
type input "1"
click at [629, 494] on button "Confirm" at bounding box center [628, 494] width 252 height 30
